Goal: Task Accomplishment & Management: Use online tool/utility

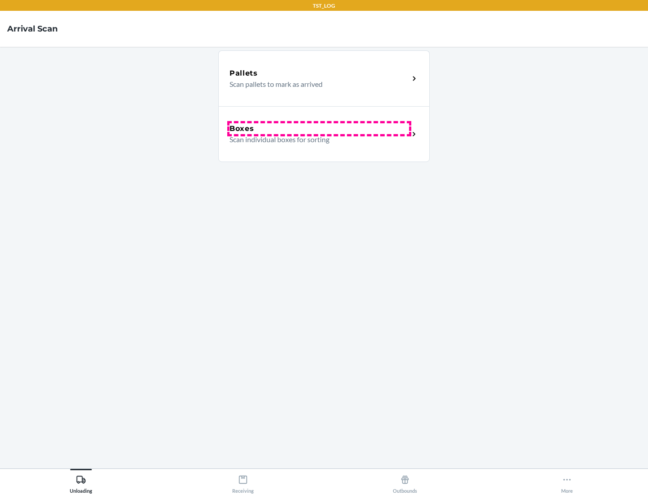
click at [319, 129] on div "Boxes" at bounding box center [318, 128] width 179 height 11
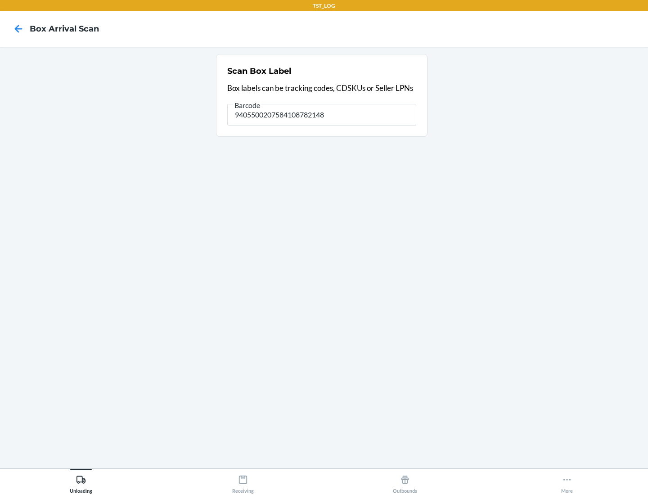
type input "9405500207584108782148"
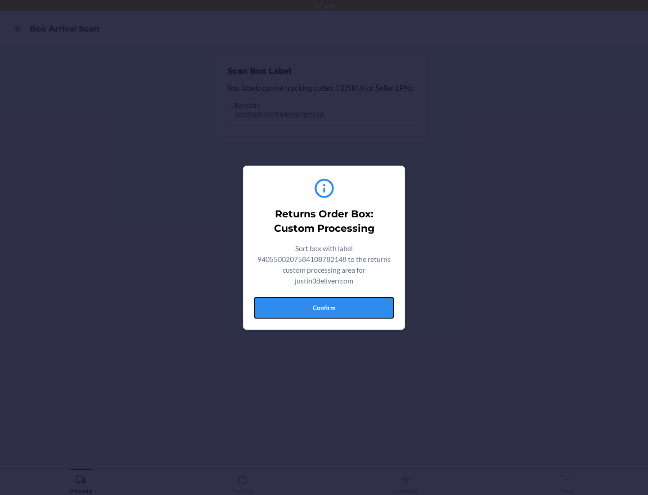
click at [324, 307] on button "Confirm" at bounding box center [323, 308] width 139 height 22
